Goal: Information Seeking & Learning: Understand process/instructions

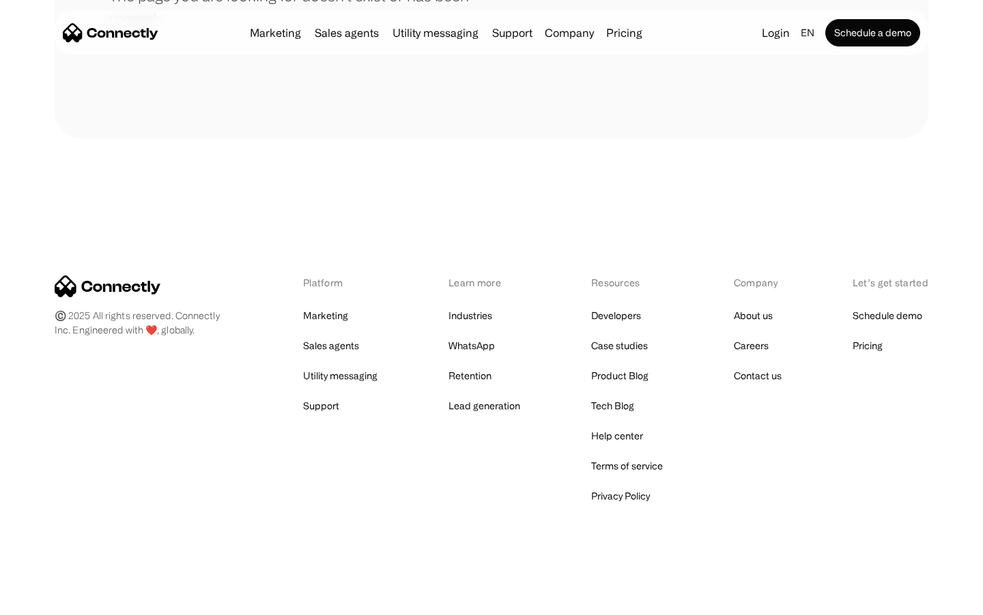
scroll to position [249, 0]
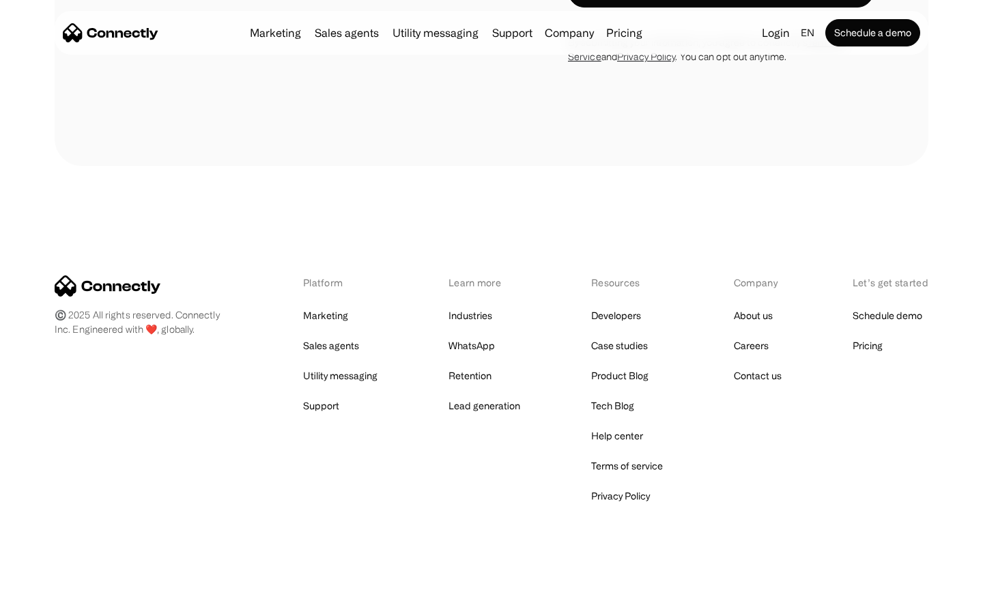
scroll to position [925, 0]
